Goal: Information Seeking & Learning: Learn about a topic

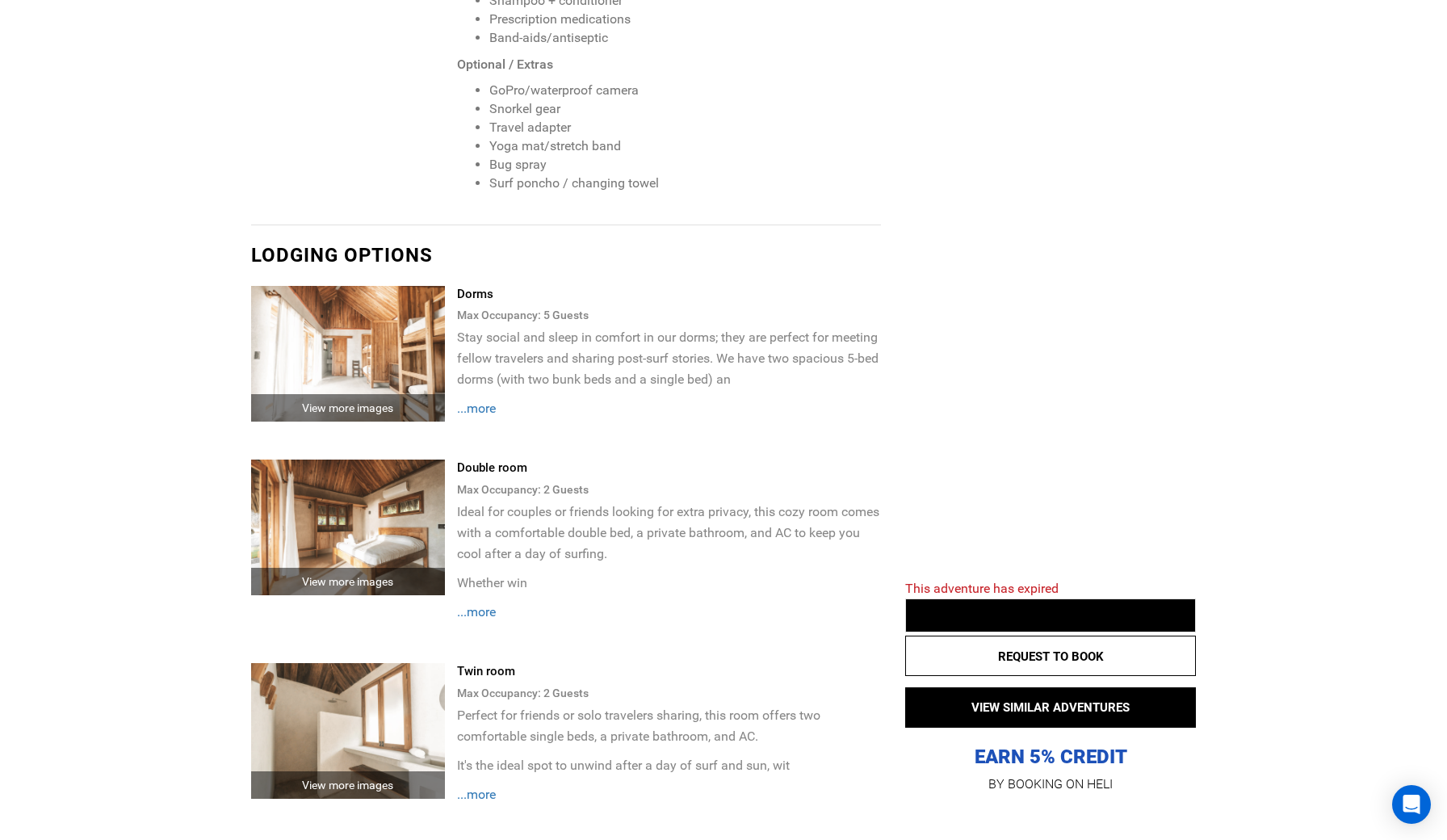
scroll to position [3017, 0]
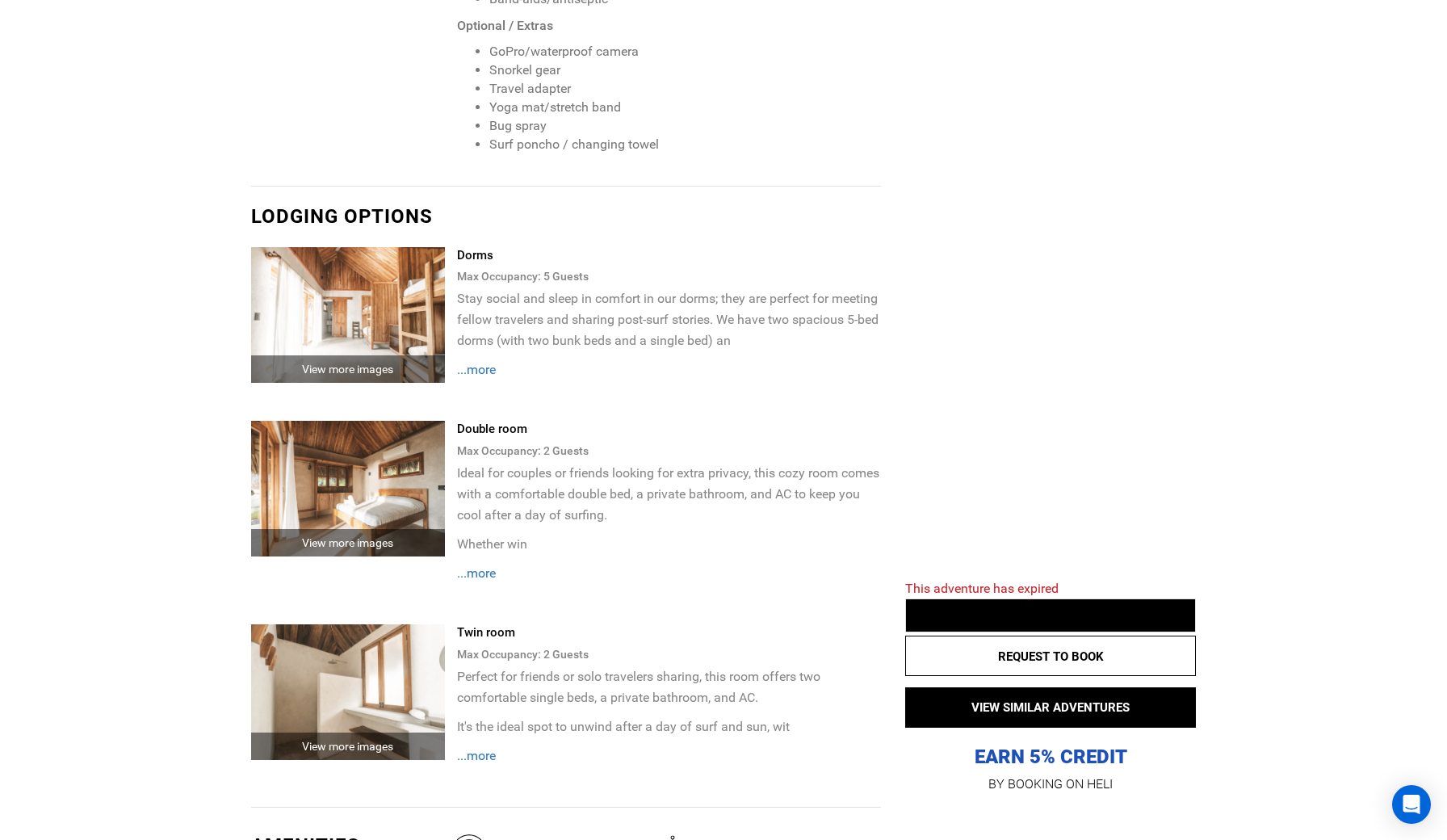
click at [492, 747] on span "...more" at bounding box center [476, 755] width 39 height 16
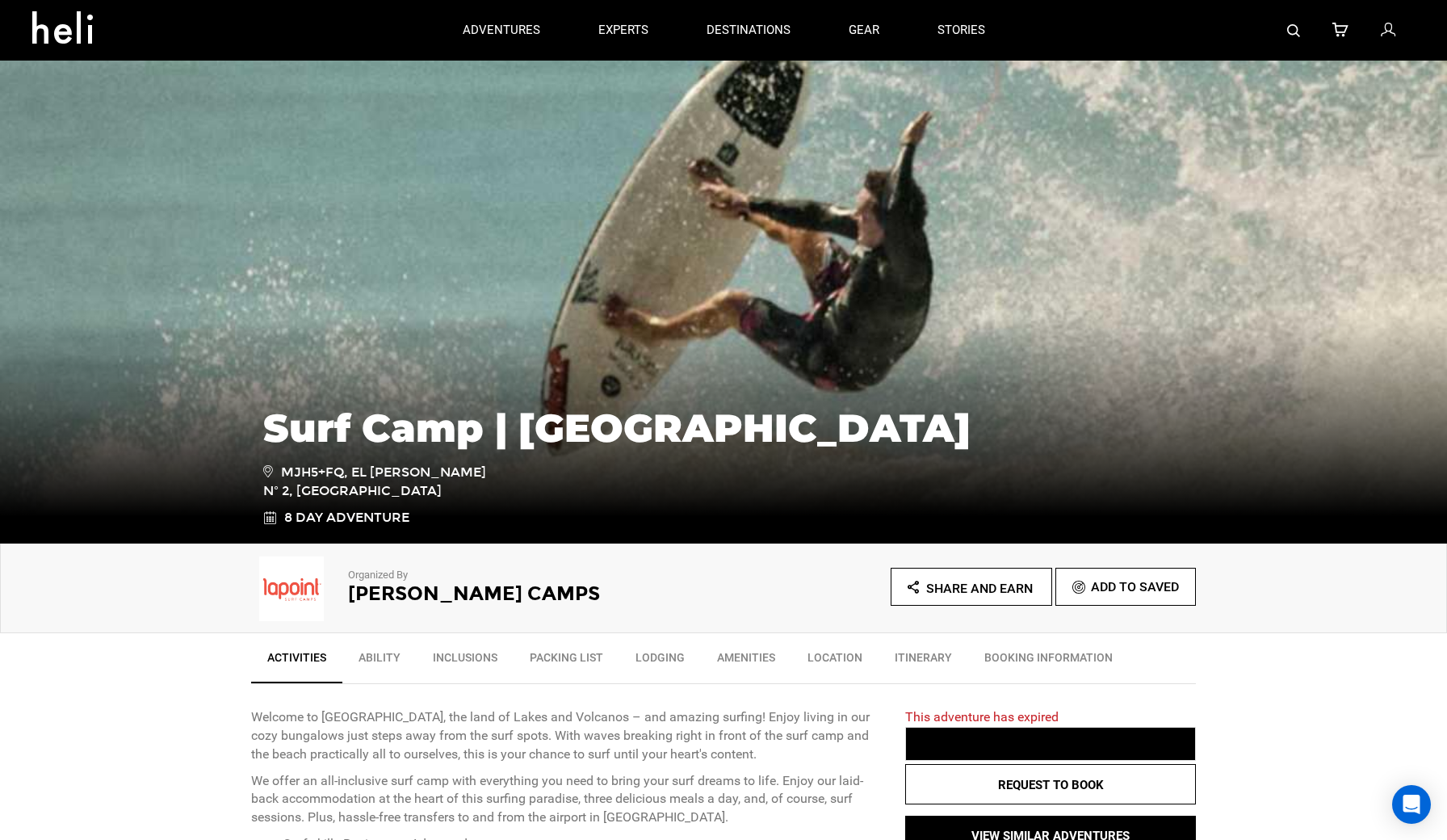
scroll to position [0, 0]
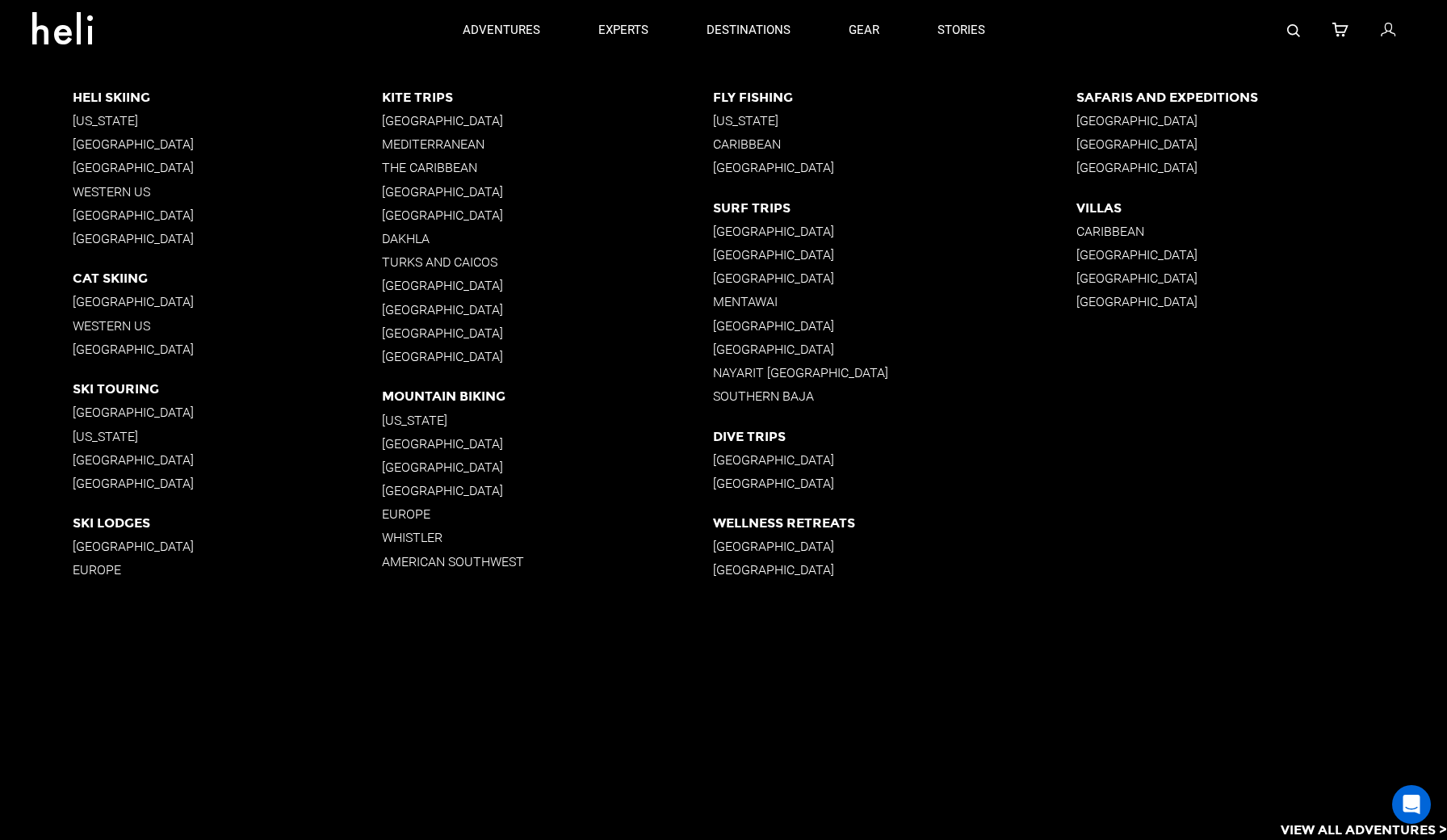
click at [762, 254] on p "[GEOGRAPHIC_DATA]" at bounding box center [895, 255] width 364 height 16
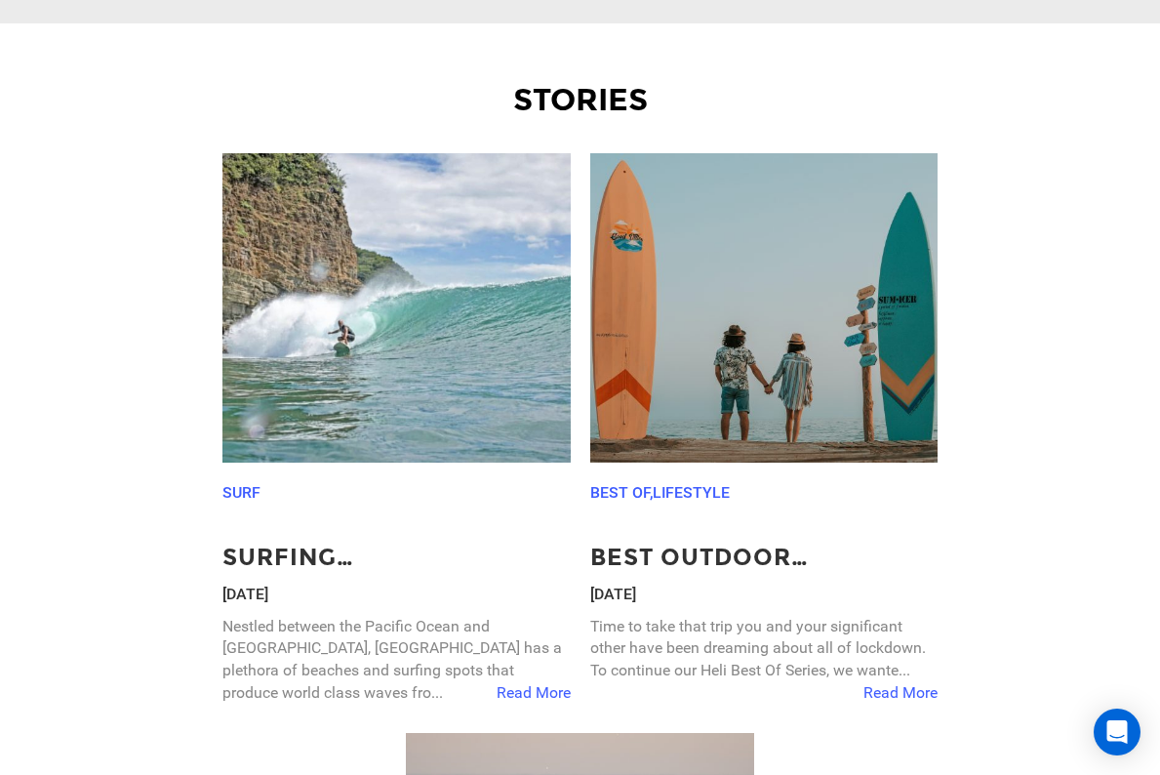
scroll to position [3205, 0]
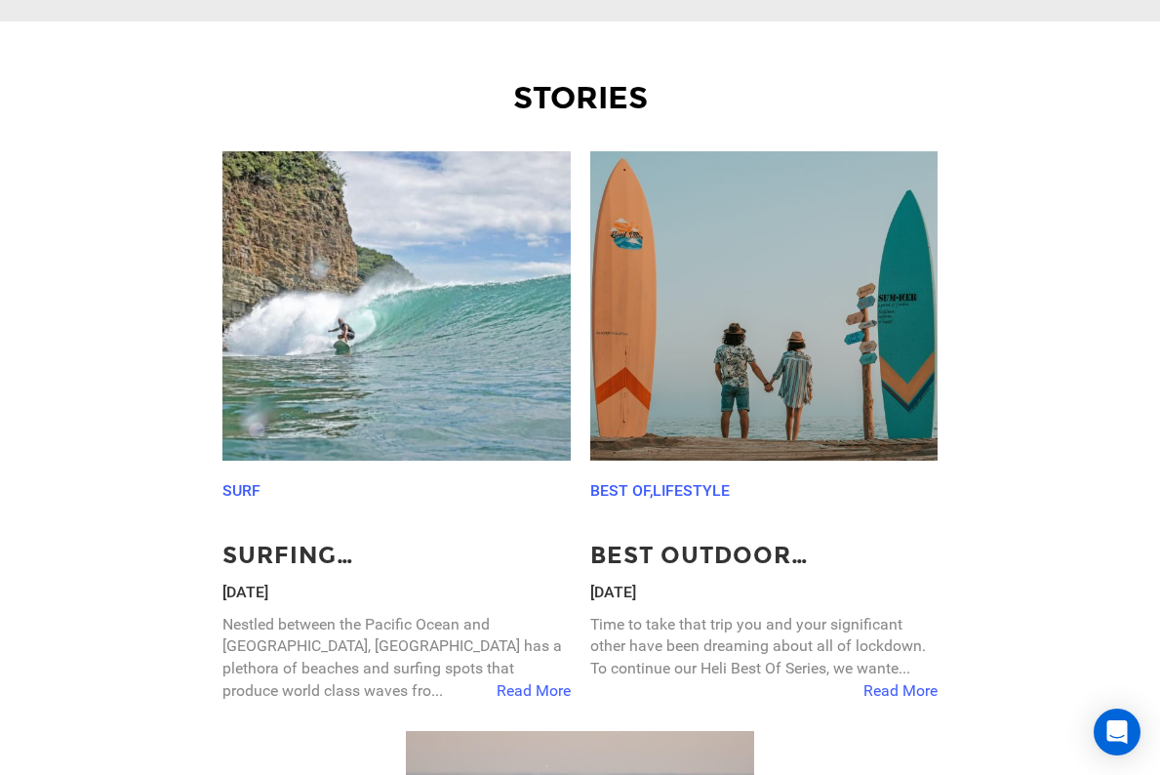
click at [533, 680] on span "Read More" at bounding box center [534, 691] width 74 height 22
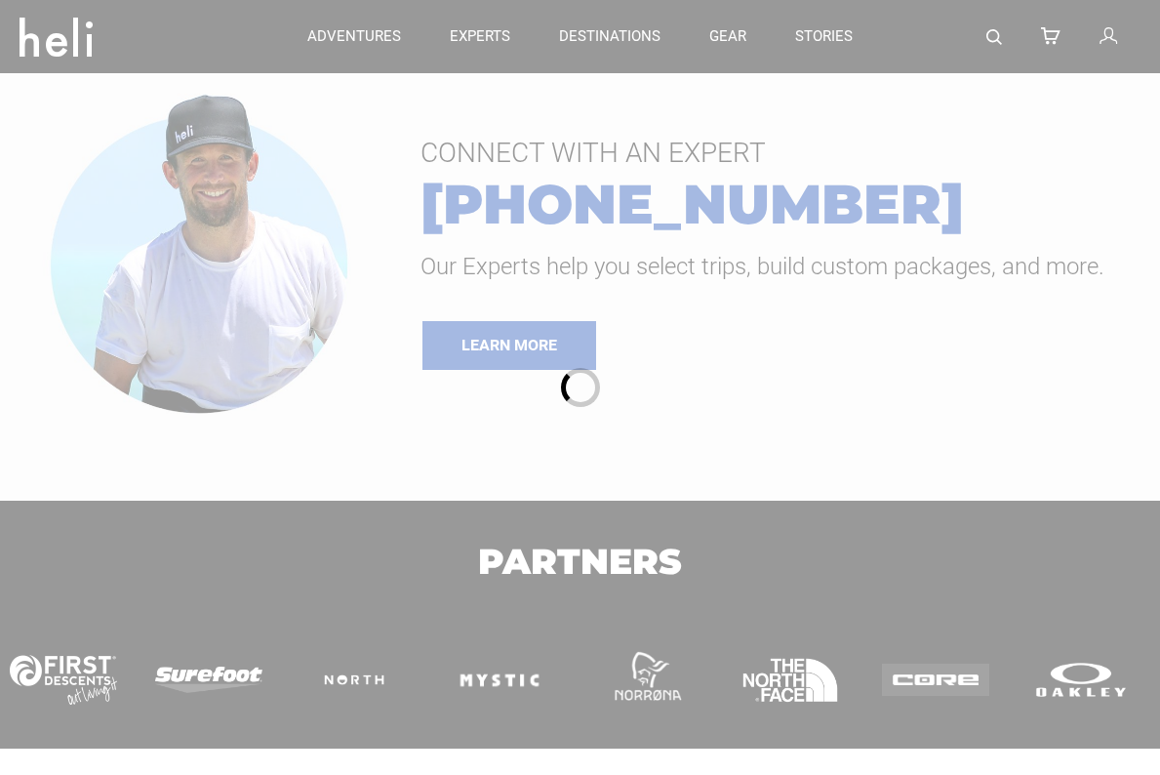
click at [584, 355] on div at bounding box center [580, 387] width 1160 height 775
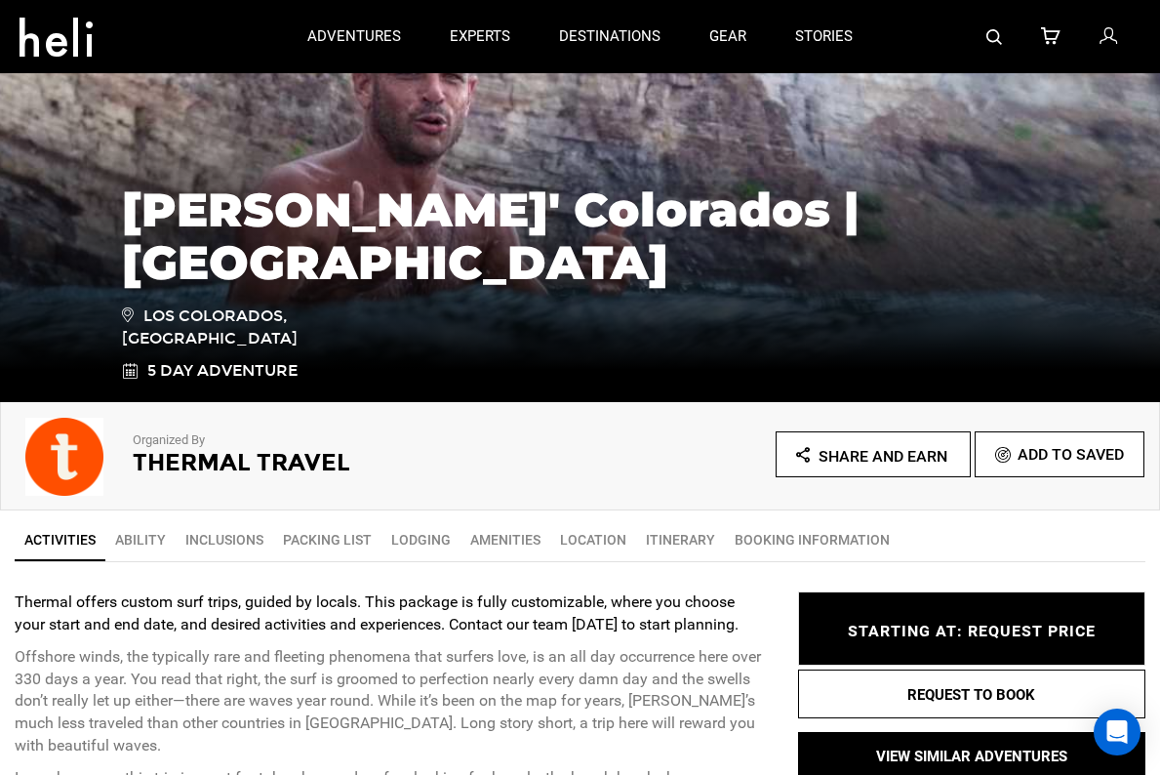
scroll to position [215, 0]
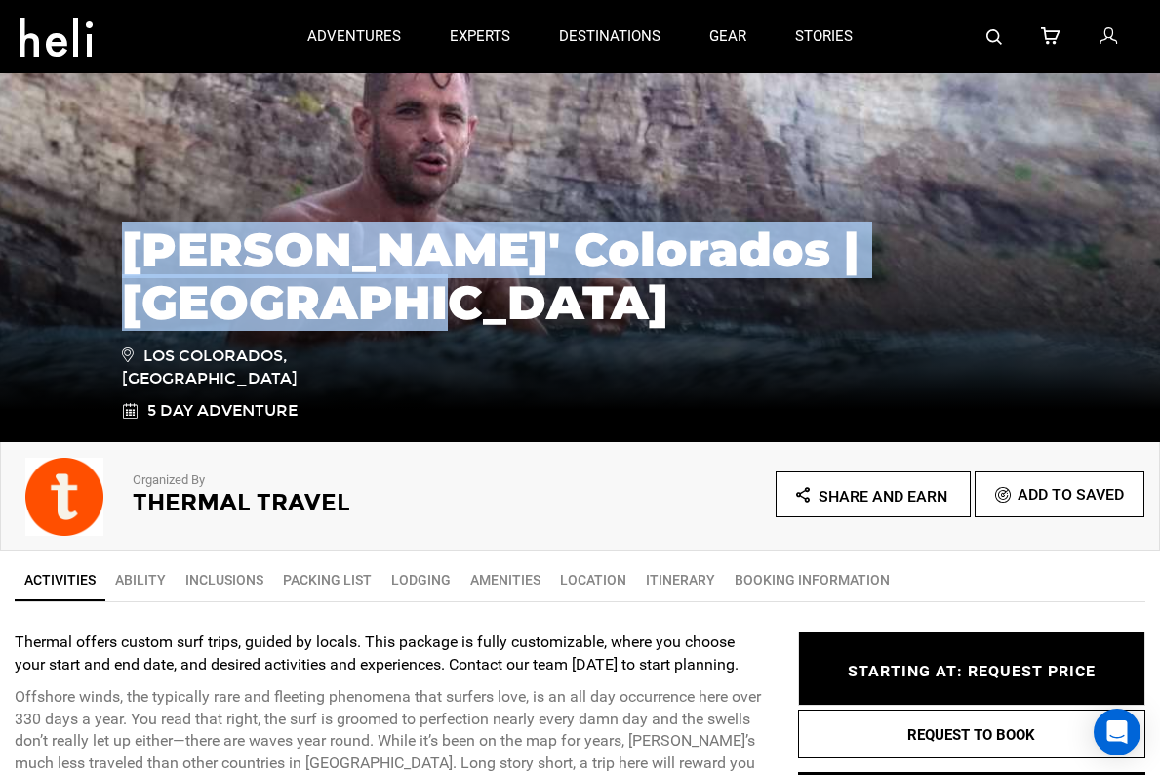
drag, startPoint x: 123, startPoint y: 241, endPoint x: 483, endPoint y: 317, distance: 367.9
click at [483, 317] on h1 "Matteo Blevins' Colorados | Nicaragua" at bounding box center [580, 275] width 917 height 105
copy h1 "Matteo Blevins' Colorados | Nicaragua"
